Goal: Information Seeking & Learning: Learn about a topic

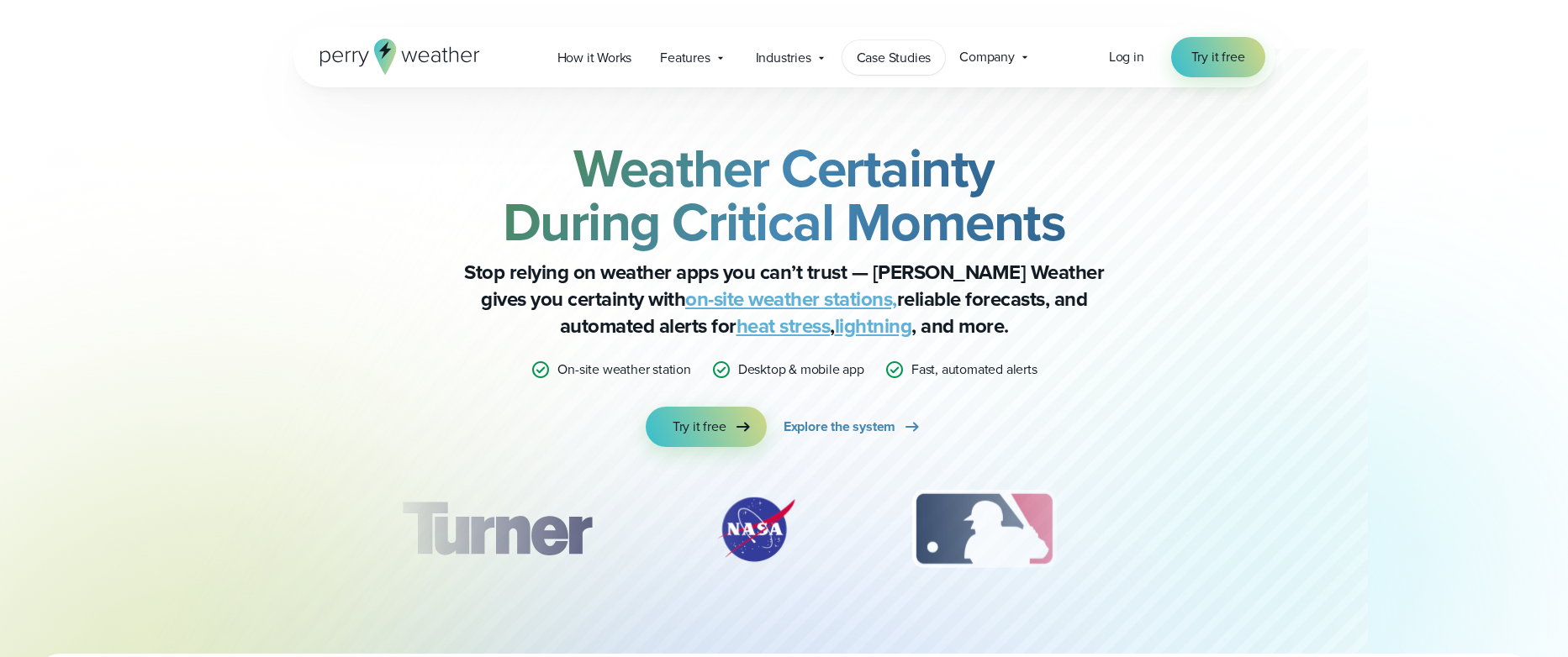
click at [868, 66] on span "Case Studies" at bounding box center [894, 57] width 75 height 20
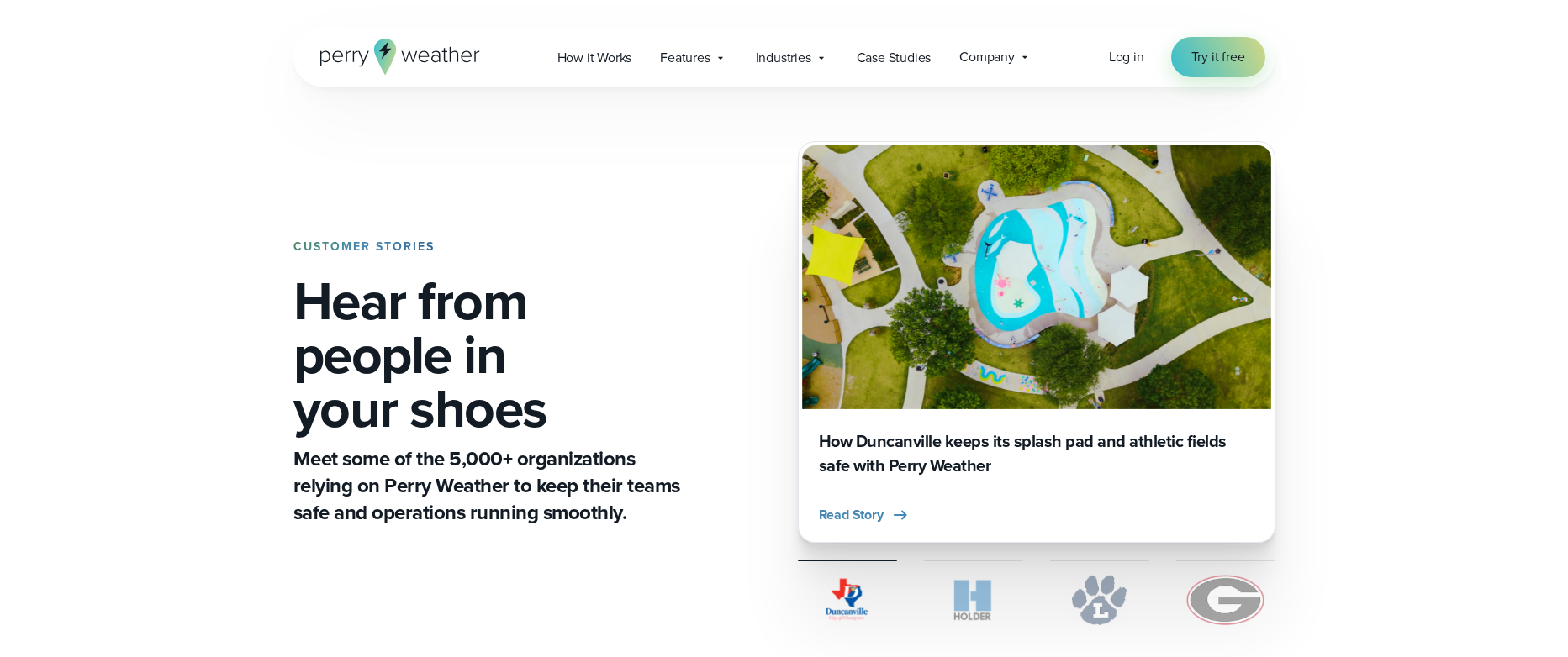
click at [786, 60] on span "Industries" at bounding box center [784, 57] width 56 height 20
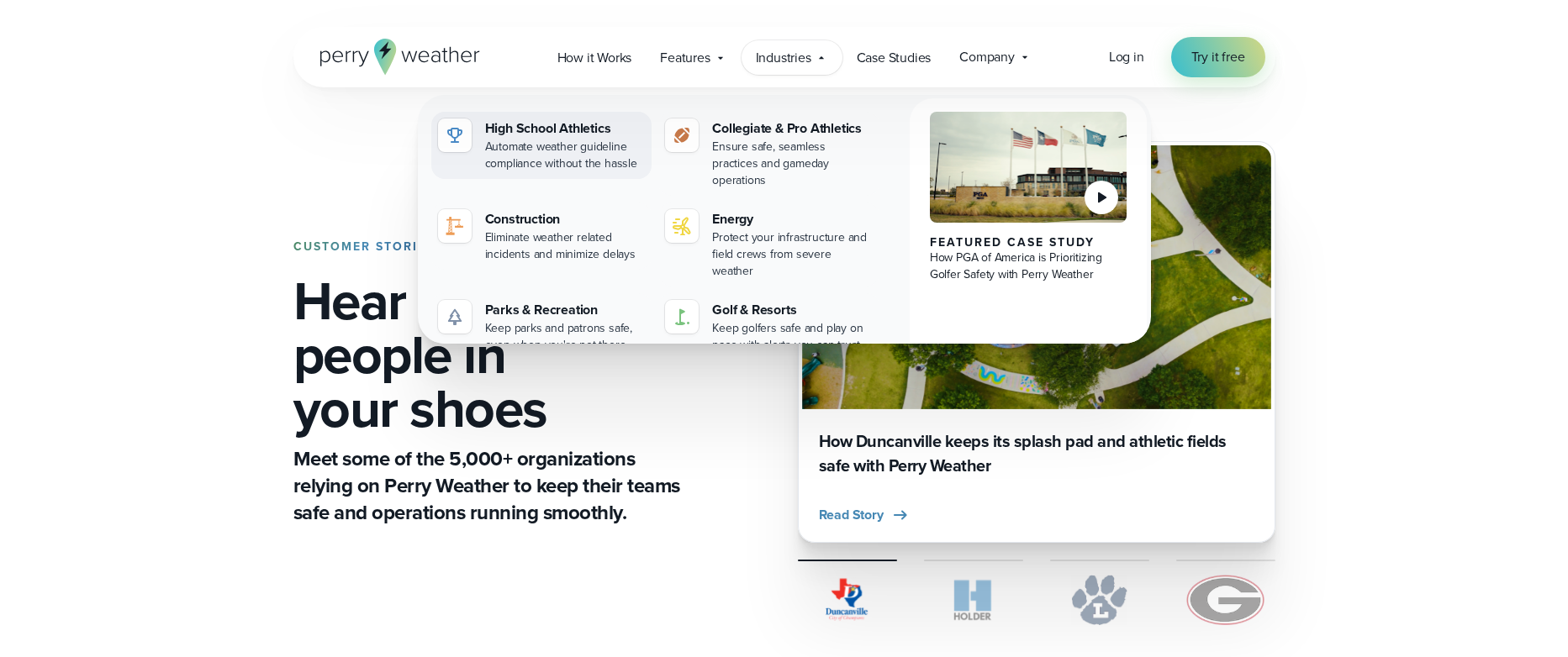
click at [535, 134] on div "High School Athletics" at bounding box center [565, 128] width 161 height 20
